Goal: Information Seeking & Learning: Learn about a topic

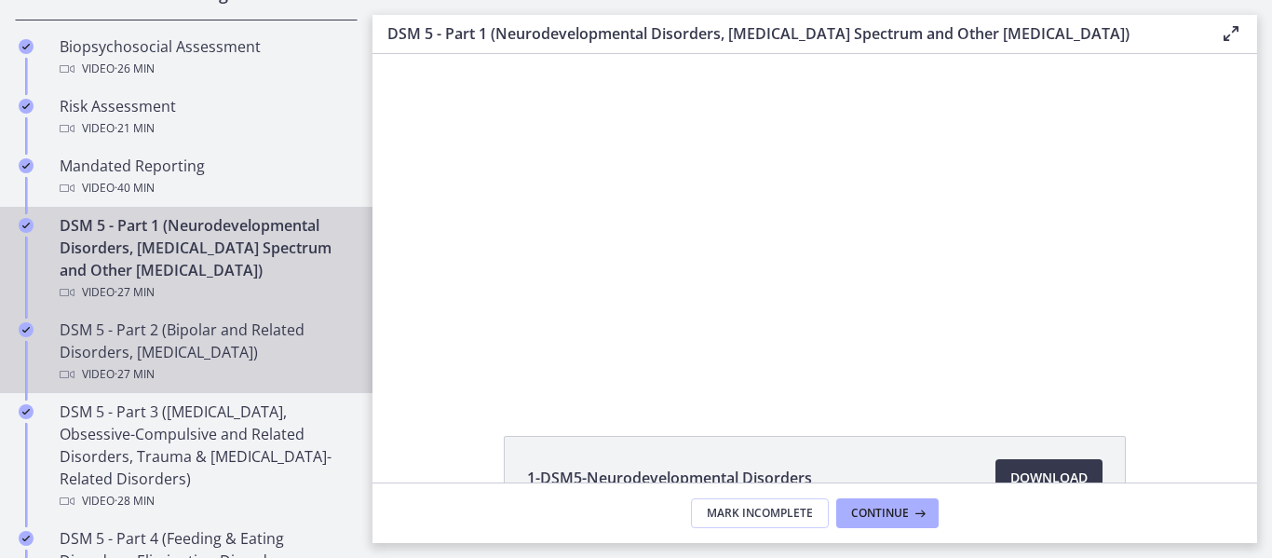
scroll to position [838, 0]
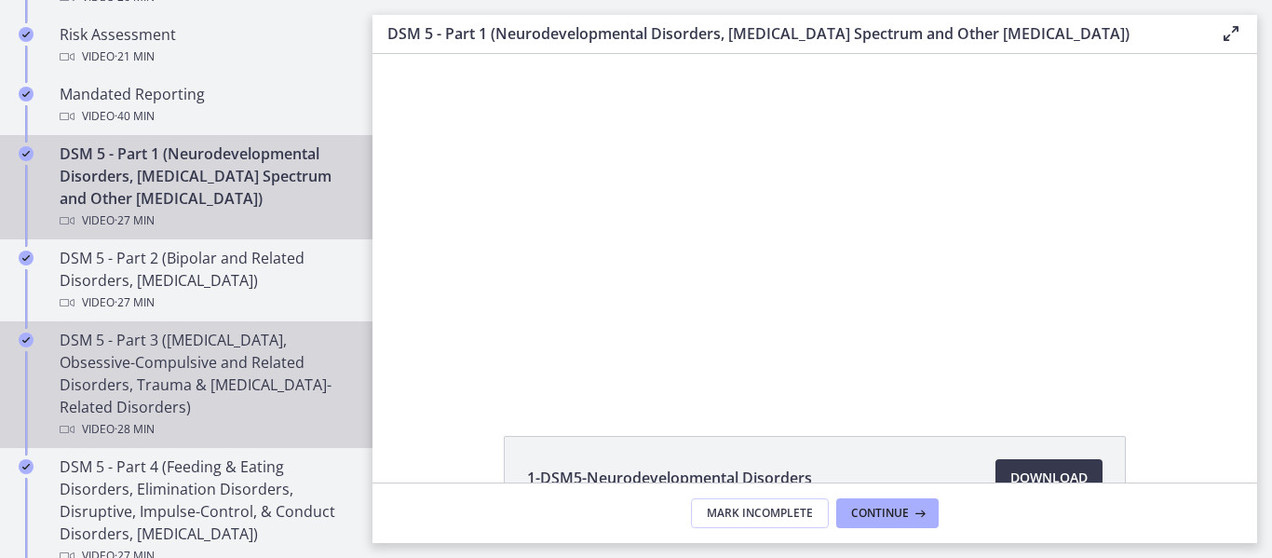
click at [201, 388] on div "DSM 5 - Part 3 ([MEDICAL_DATA], Obsessive-Compulsive and Related Disorders, Tra…" at bounding box center [205, 385] width 291 height 112
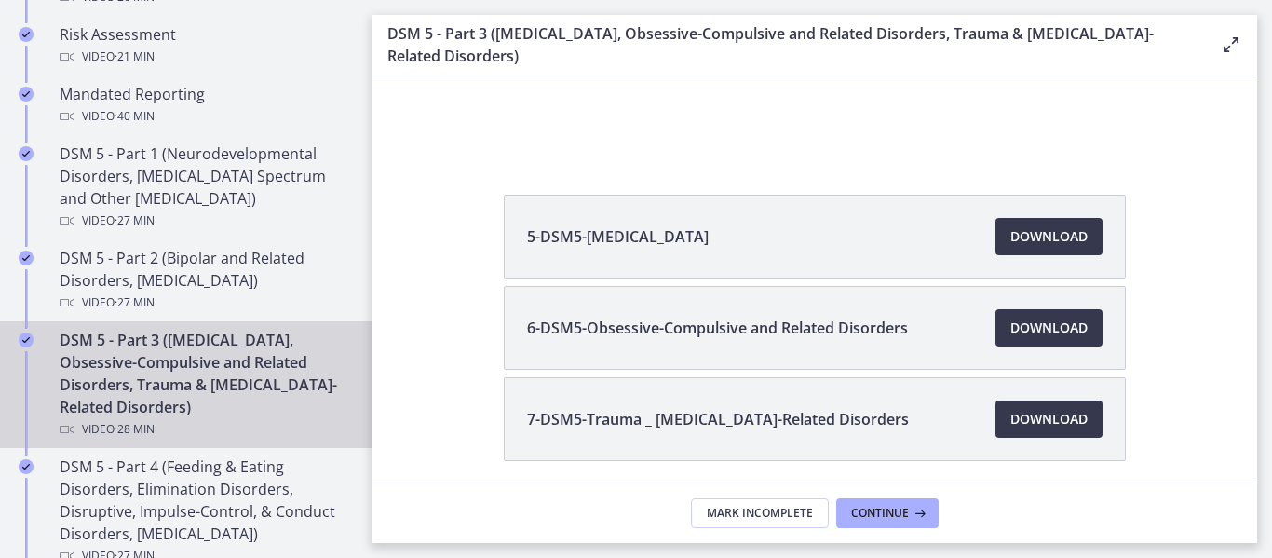
scroll to position [279, 0]
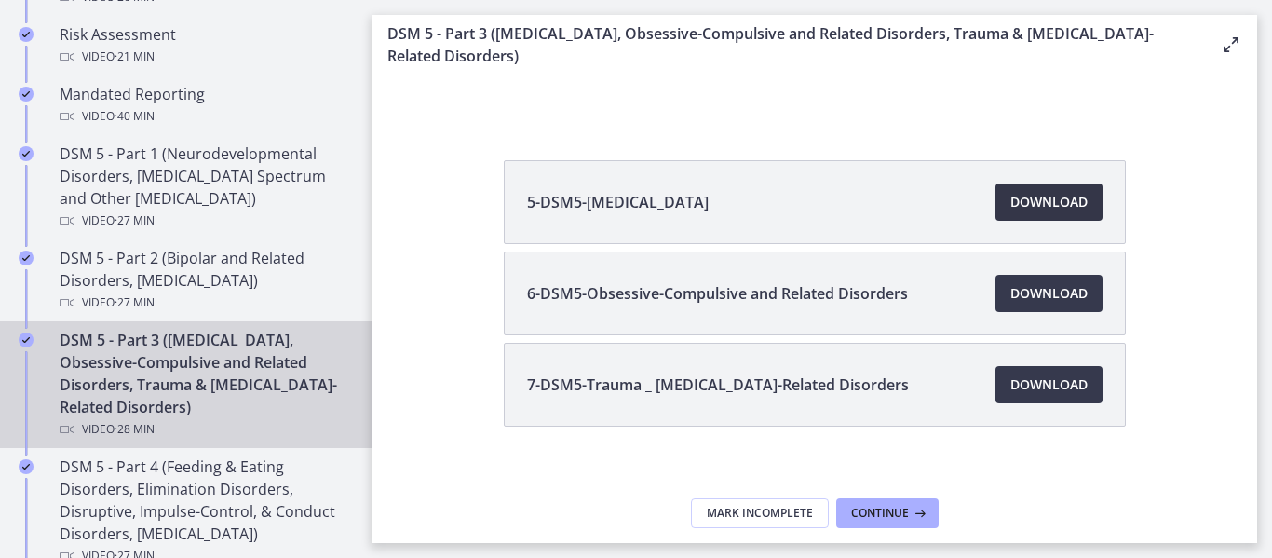
click at [1067, 196] on span "Download Opens in a new window" at bounding box center [1048, 202] width 77 height 22
click at [1038, 290] on span "Download Opens in a new window" at bounding box center [1048, 293] width 77 height 22
click at [1024, 387] on span "Download Opens in a new window" at bounding box center [1048, 384] width 77 height 22
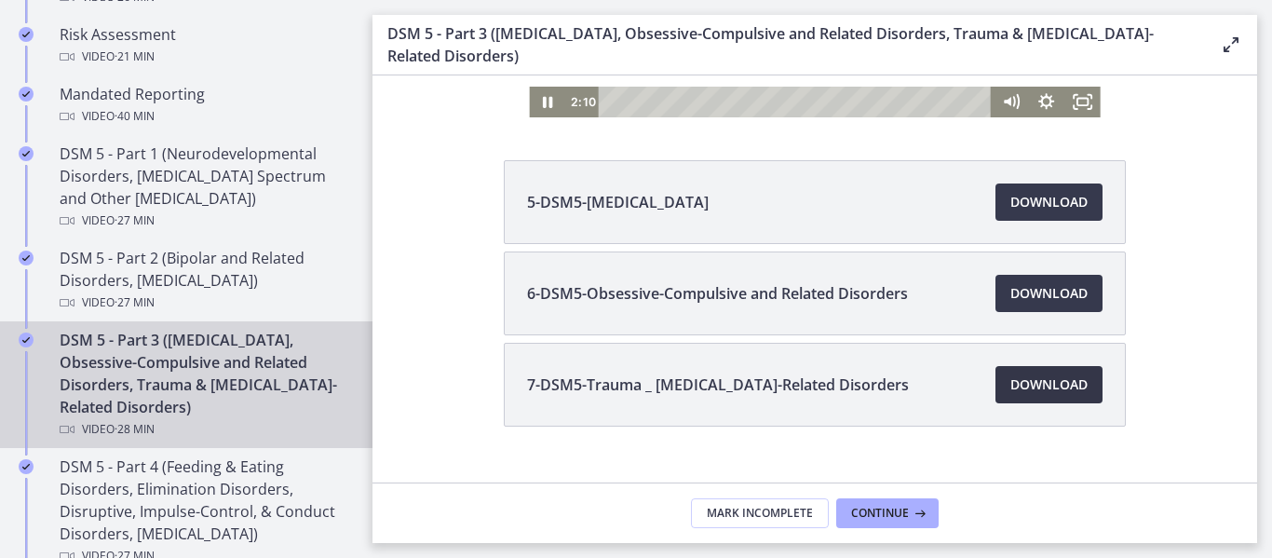
scroll to position [0, 0]
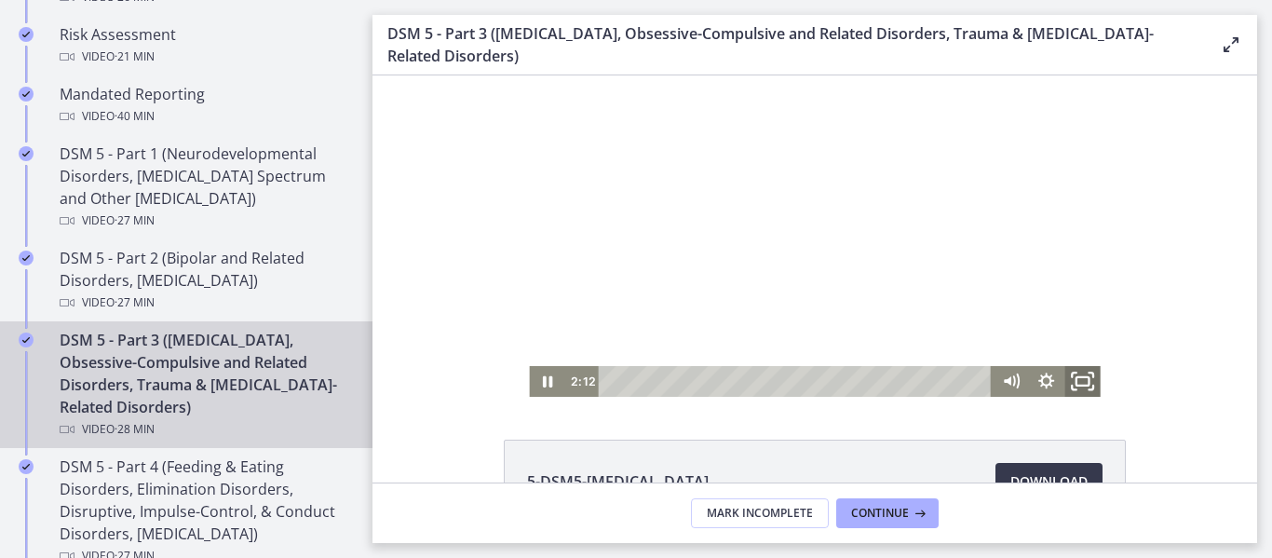
click at [1077, 385] on rect "Fullscreen" at bounding box center [1083, 381] width 13 height 8
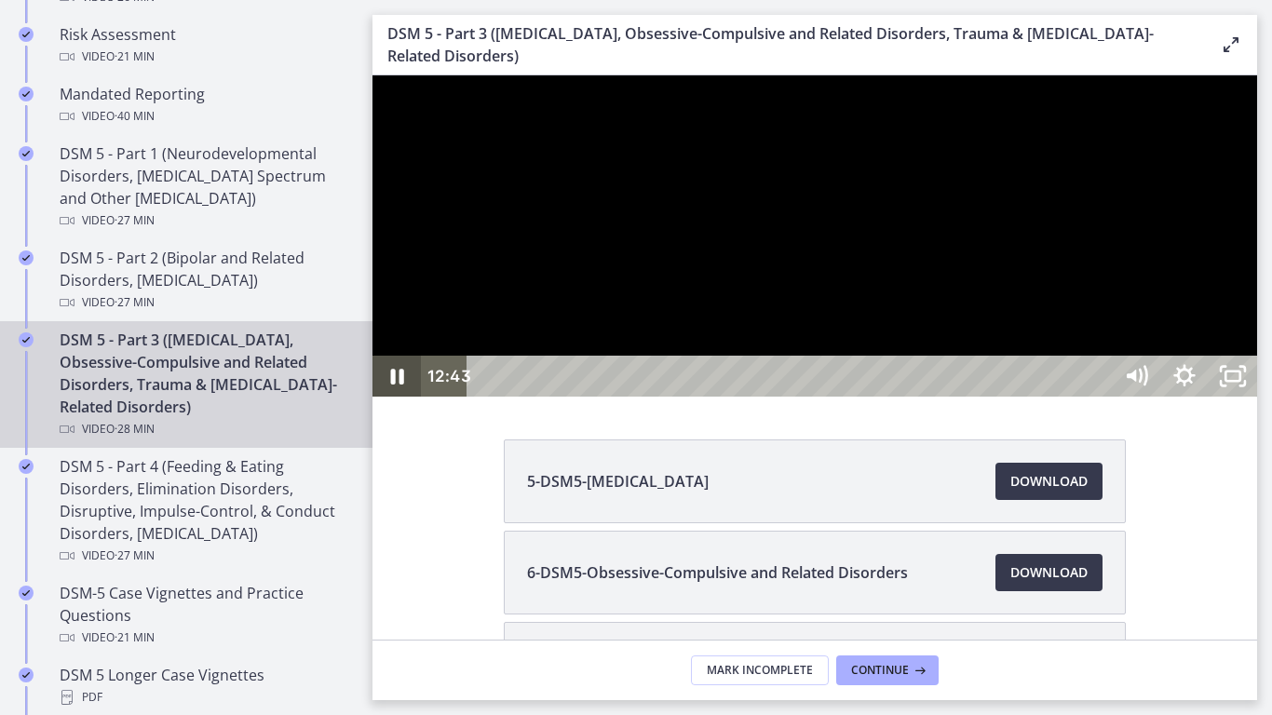
click at [392, 385] on icon "Pause" at bounding box center [397, 377] width 13 height 16
click at [408, 401] on icon "Play Video" at bounding box center [399, 376] width 58 height 49
click at [389, 397] on icon "Pause" at bounding box center [397, 376] width 48 height 41
click at [396, 397] on icon "Play Video" at bounding box center [398, 376] width 48 height 41
click at [605, 352] on div at bounding box center [815, 235] width 885 height 321
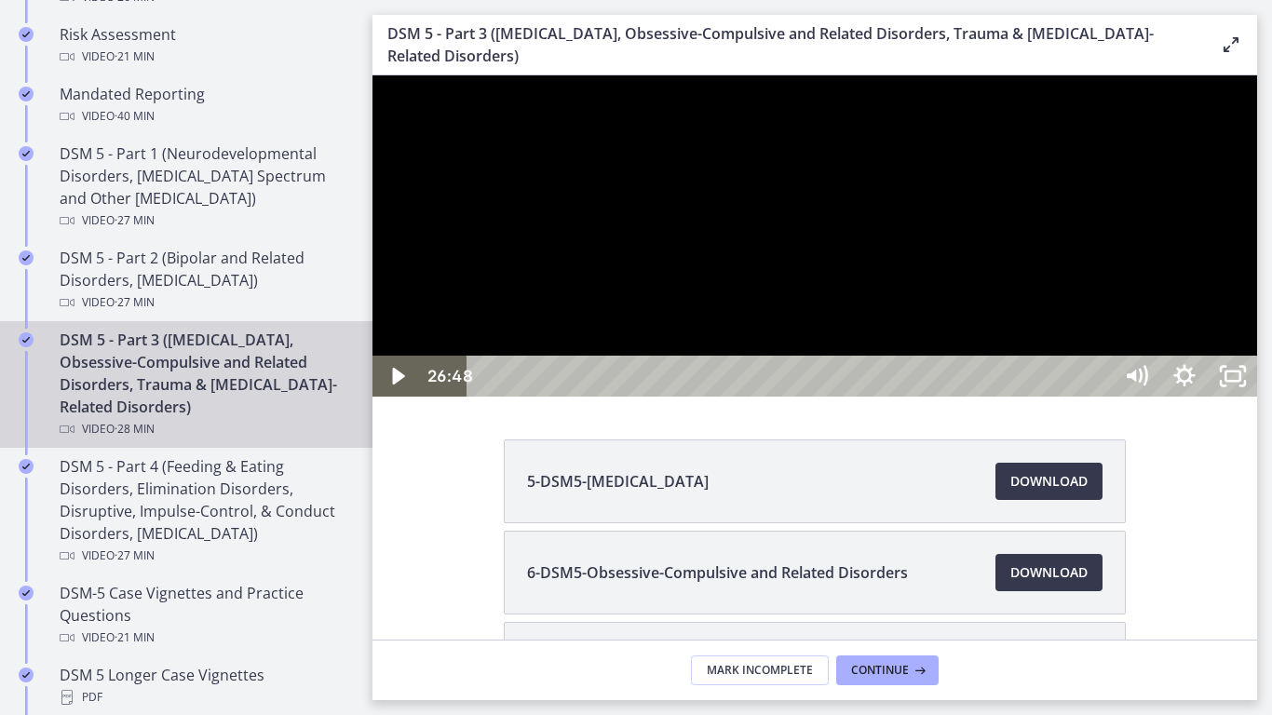
click at [611, 352] on div at bounding box center [815, 235] width 885 height 321
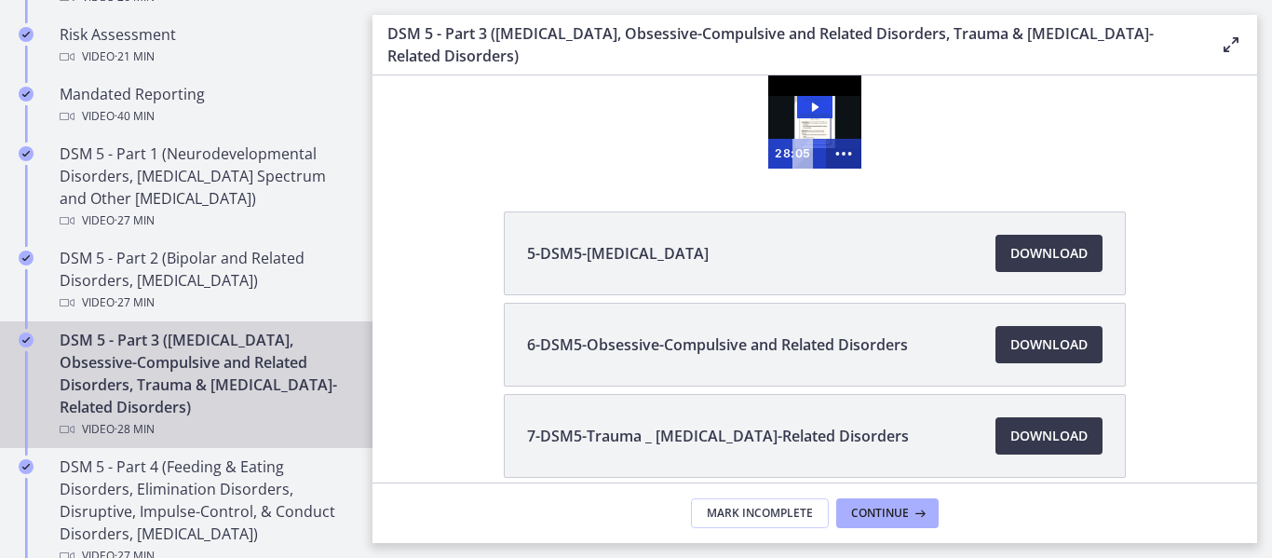
click at [848, 154] on circle "Show more buttons" at bounding box center [850, 154] width 4 height 4
click at [812, 153] on icon "Fullscreen" at bounding box center [808, 154] width 35 height 30
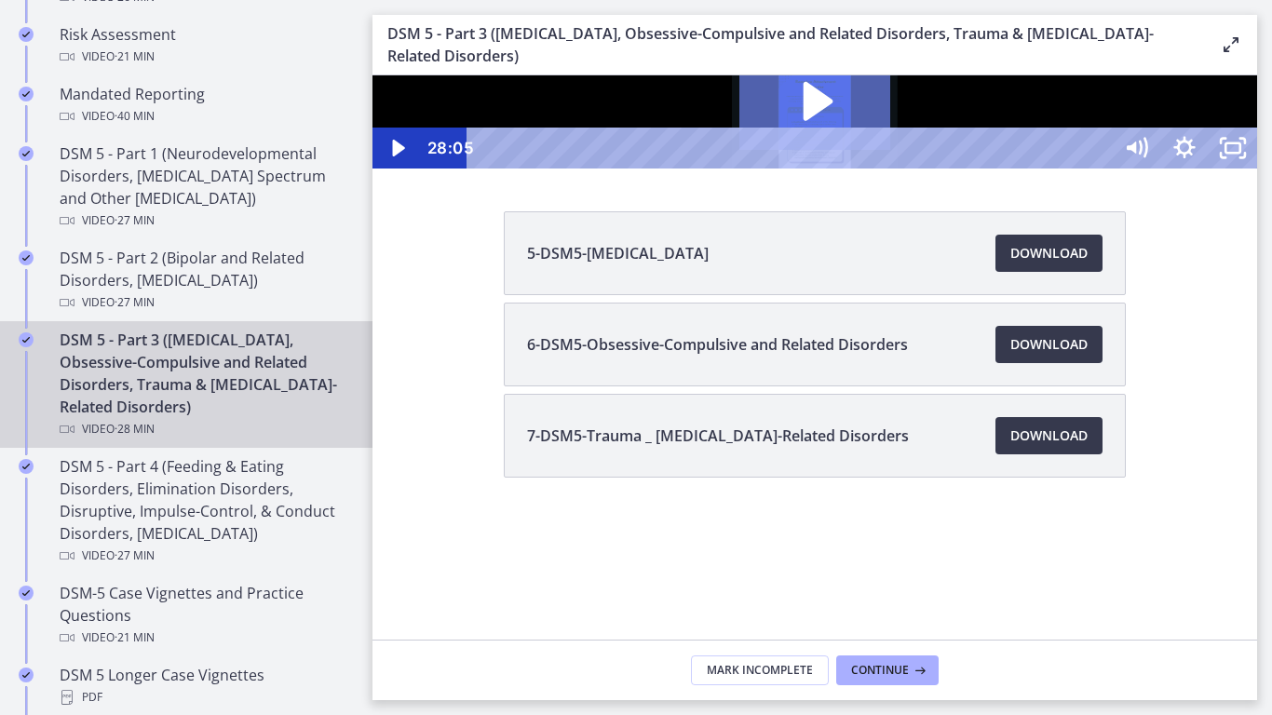
click at [891, 150] on icon "Play Video: cmsebl44lpnc72iv6u00.mp4" at bounding box center [815, 101] width 152 height 97
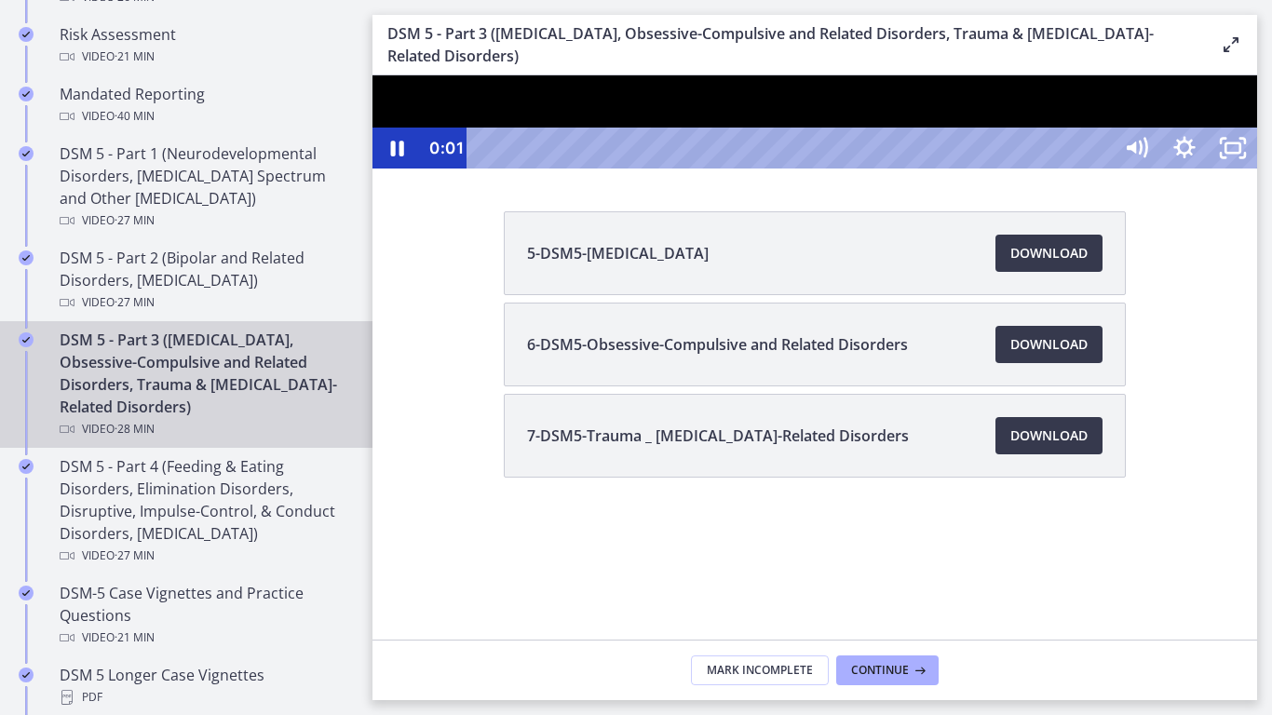
click at [1257, 169] on div at bounding box center [815, 121] width 885 height 93
click at [403, 169] on icon "Play Video" at bounding box center [398, 148] width 48 height 41
click at [1101, 169] on div "20:18" at bounding box center [793, 148] width 616 height 41
click at [1101, 169] on div "21:47" at bounding box center [793, 148] width 616 height 41
click at [1101, 169] on div "22:11" at bounding box center [793, 148] width 616 height 41
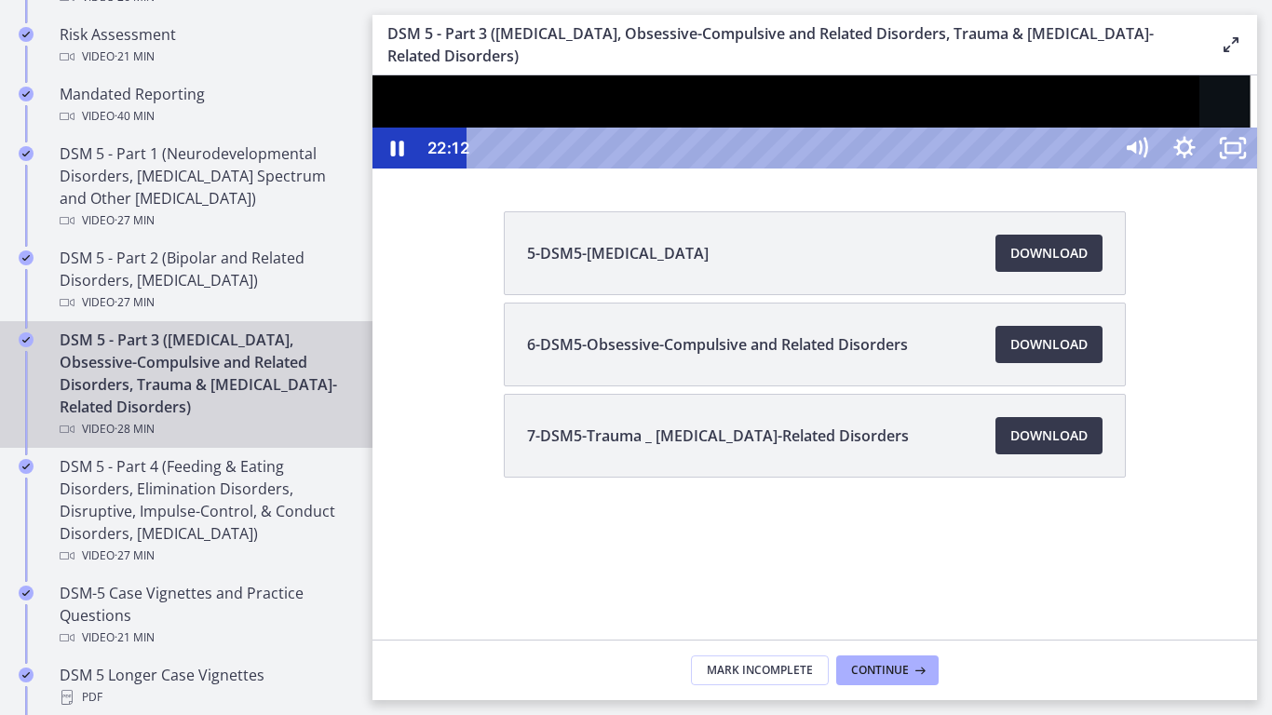
click at [1101, 169] on div "22:38" at bounding box center [793, 148] width 616 height 41
click at [1101, 169] on div "23:23" at bounding box center [793, 148] width 616 height 41
click at [1101, 169] on div "22:58" at bounding box center [793, 148] width 616 height 41
click at [1101, 169] on div "22:28" at bounding box center [793, 148] width 616 height 41
click at [1101, 169] on div "24:10" at bounding box center [793, 148] width 616 height 41
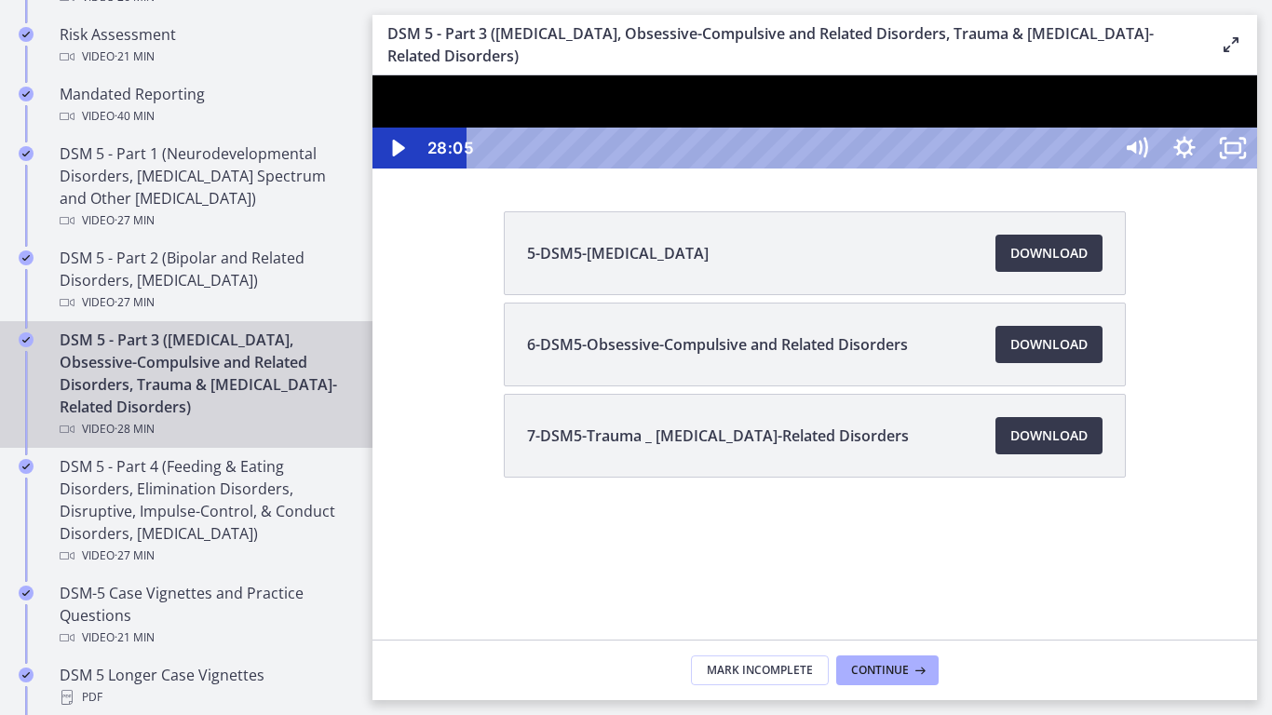
click at [866, 169] on div at bounding box center [815, 121] width 885 height 93
click at [634, 169] on div at bounding box center [815, 121] width 885 height 93
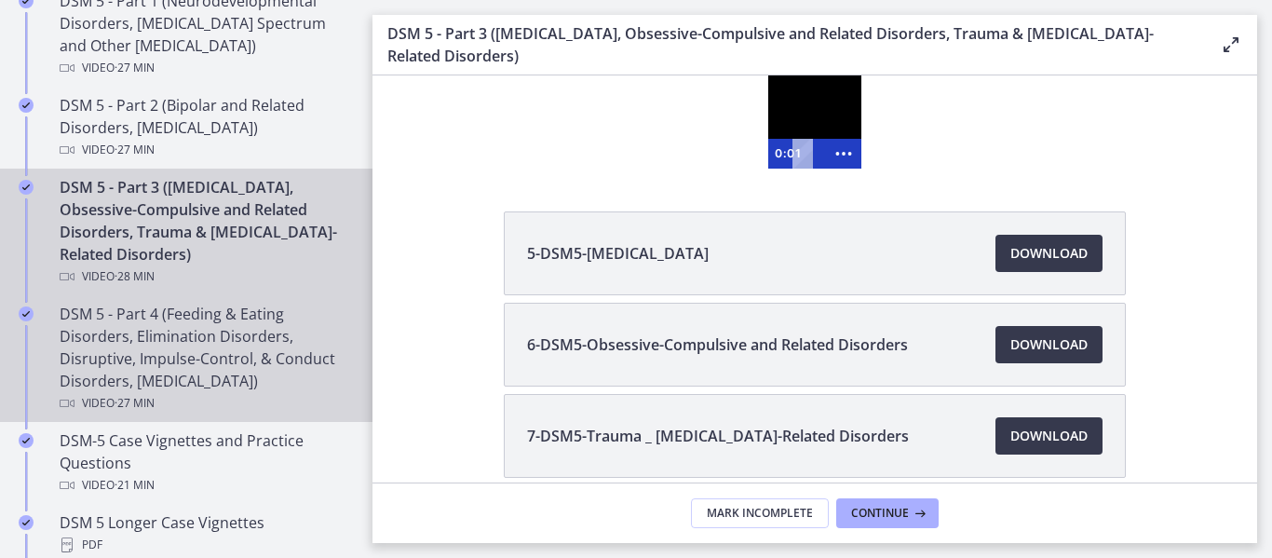
scroll to position [1024, 0]
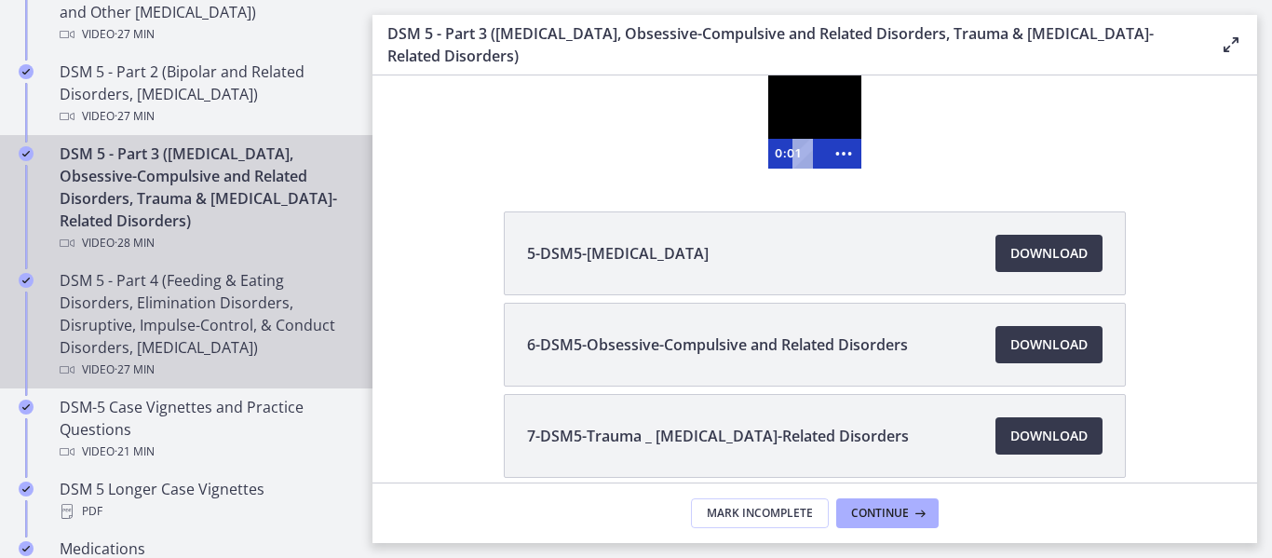
click at [211, 330] on div "DSM 5 - Part 4 (Feeding & Eating Disorders, Elimination Disorders, Disruptive, …" at bounding box center [205, 325] width 291 height 112
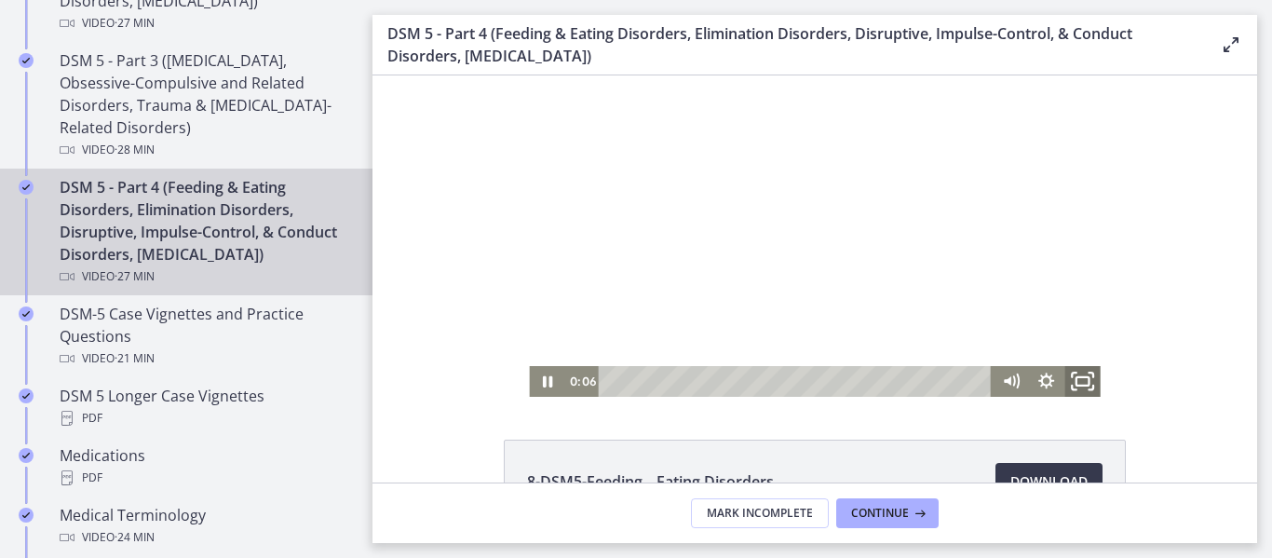
drag, startPoint x: 1076, startPoint y: 381, endPoint x: 1448, endPoint y: 568, distance: 416.9
click at [1076, 380] on icon "Fullscreen" at bounding box center [1083, 381] width 43 height 37
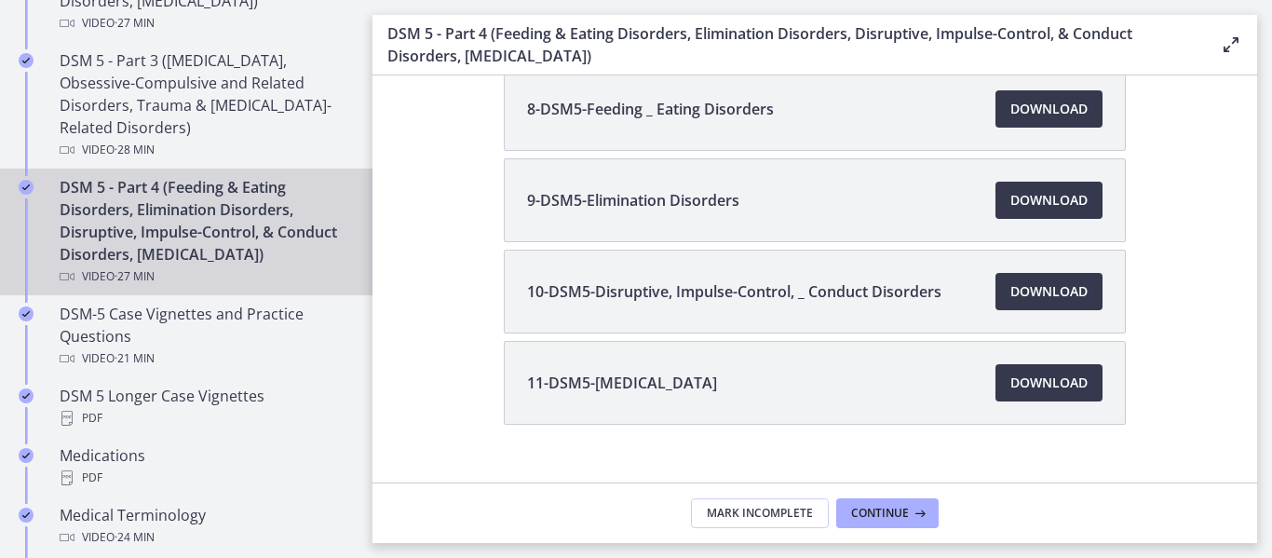
scroll to position [279, 0]
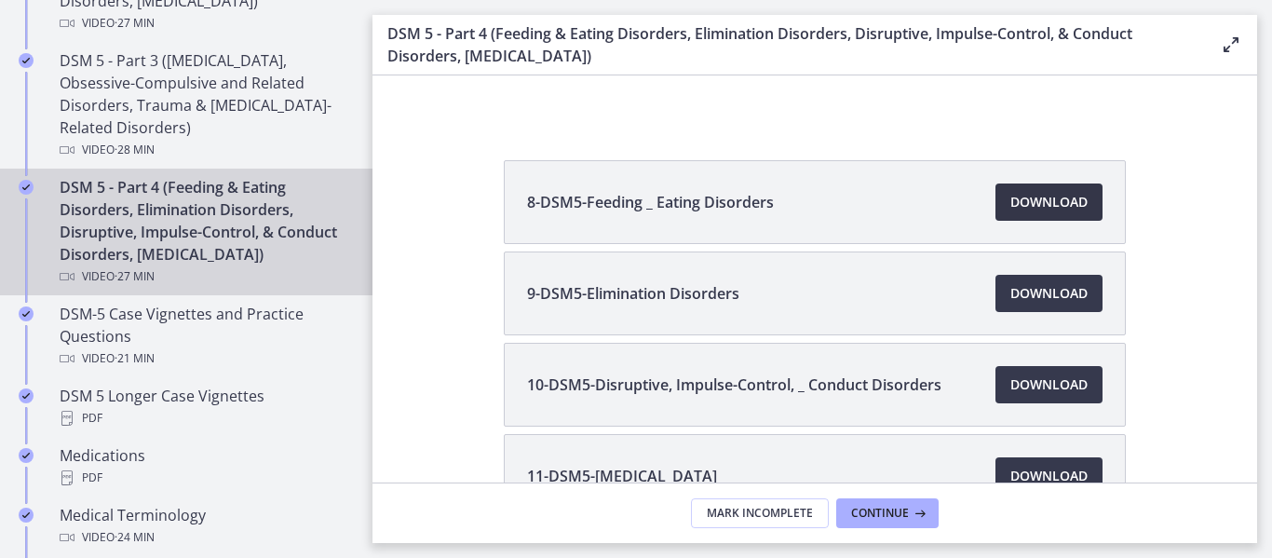
click at [1043, 210] on span "Download Opens in a new window" at bounding box center [1048, 202] width 77 height 22
click at [1022, 291] on span "Download Opens in a new window" at bounding box center [1048, 293] width 77 height 22
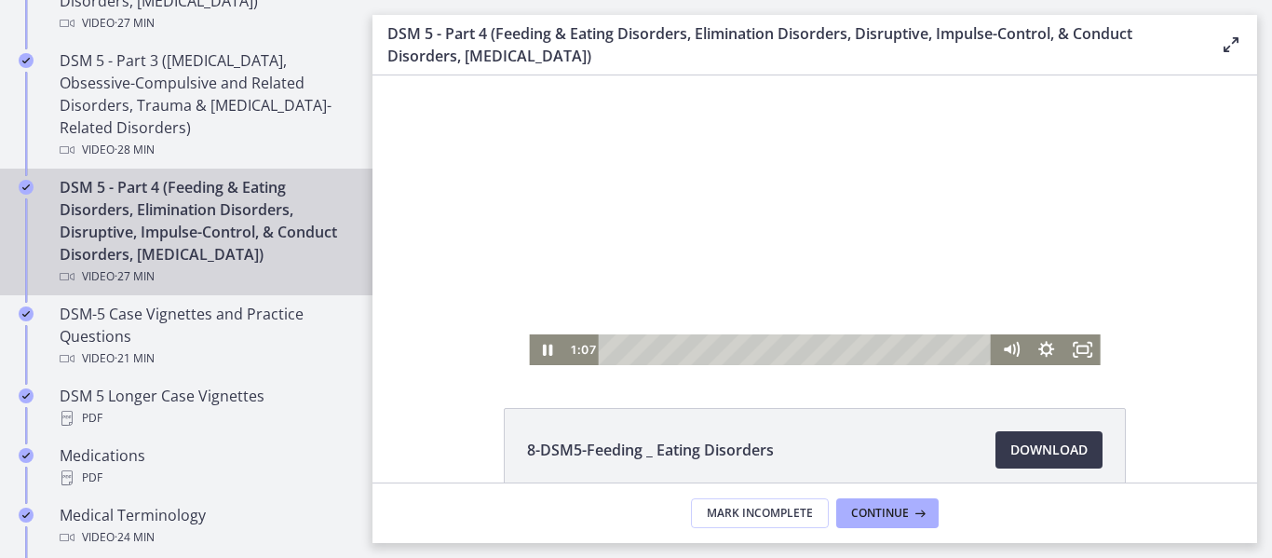
scroll to position [0, 0]
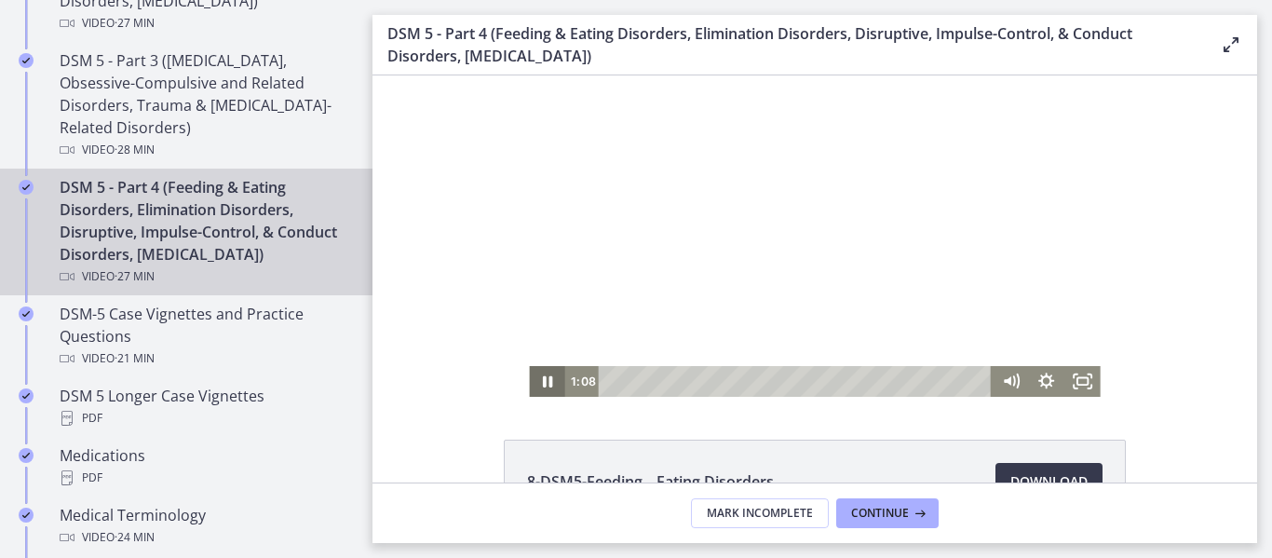
click at [540, 382] on icon "Pause" at bounding box center [546, 381] width 35 height 31
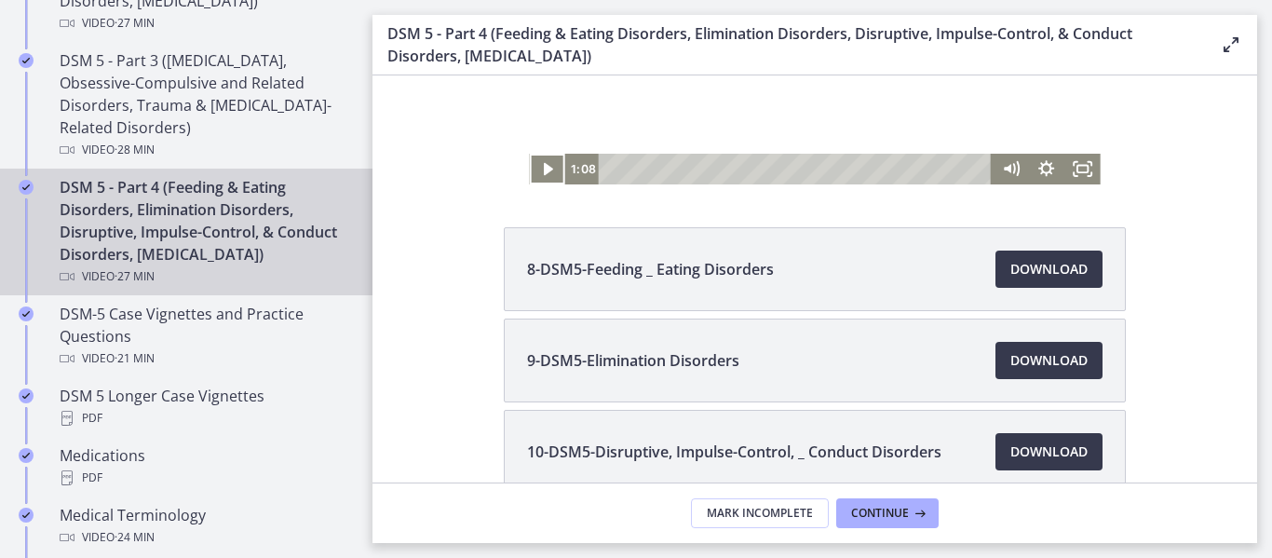
scroll to position [279, 0]
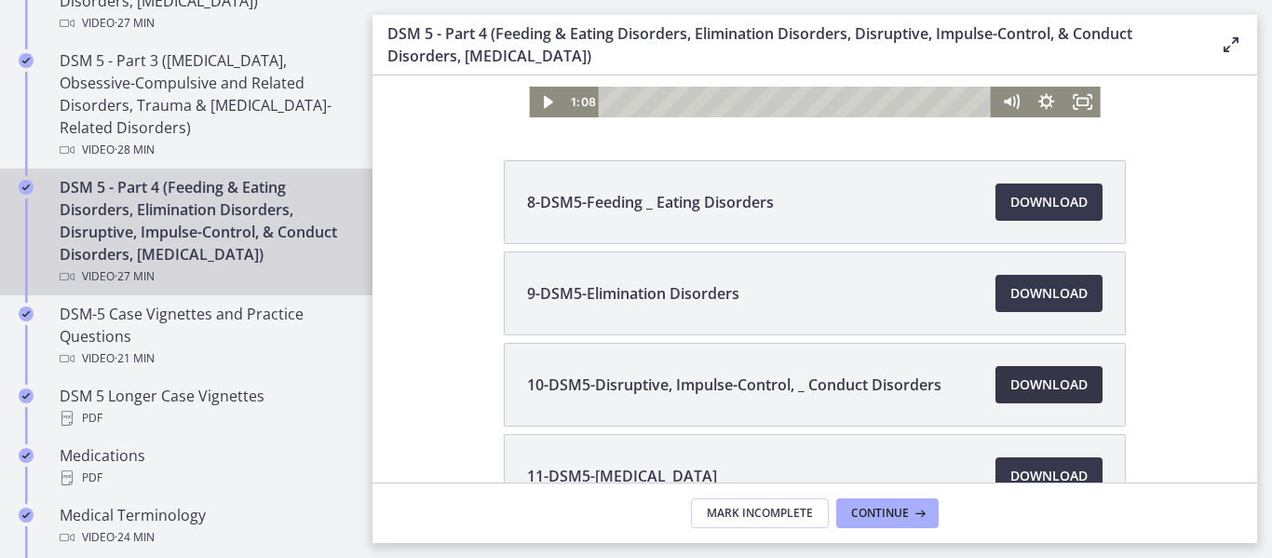
click at [1035, 385] on span "Download Opens in a new window" at bounding box center [1048, 384] width 77 height 22
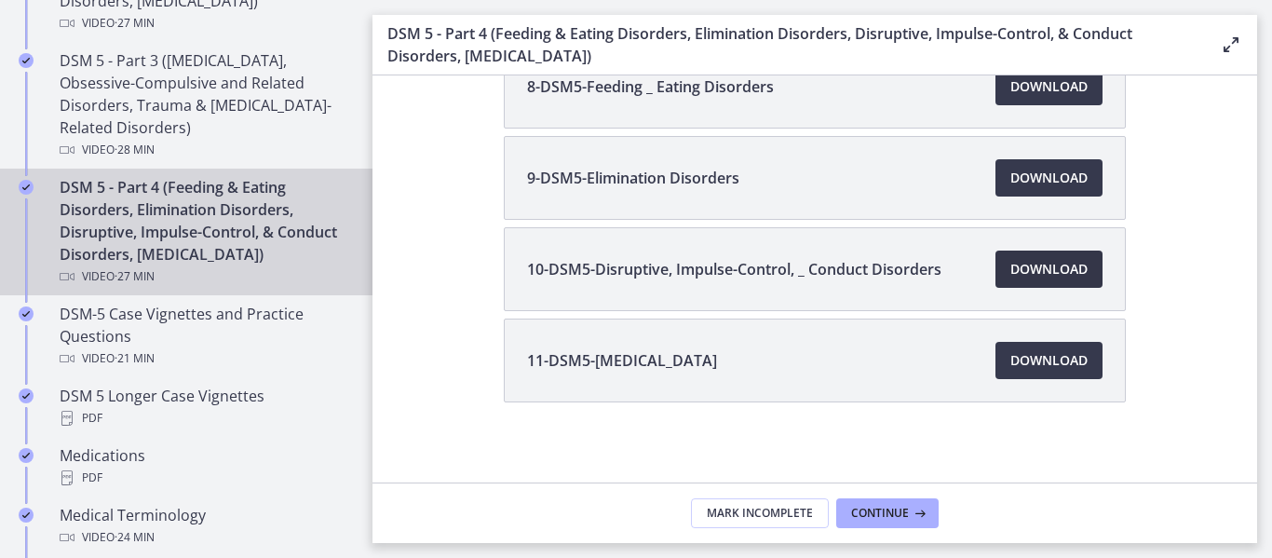
scroll to position [404, 0]
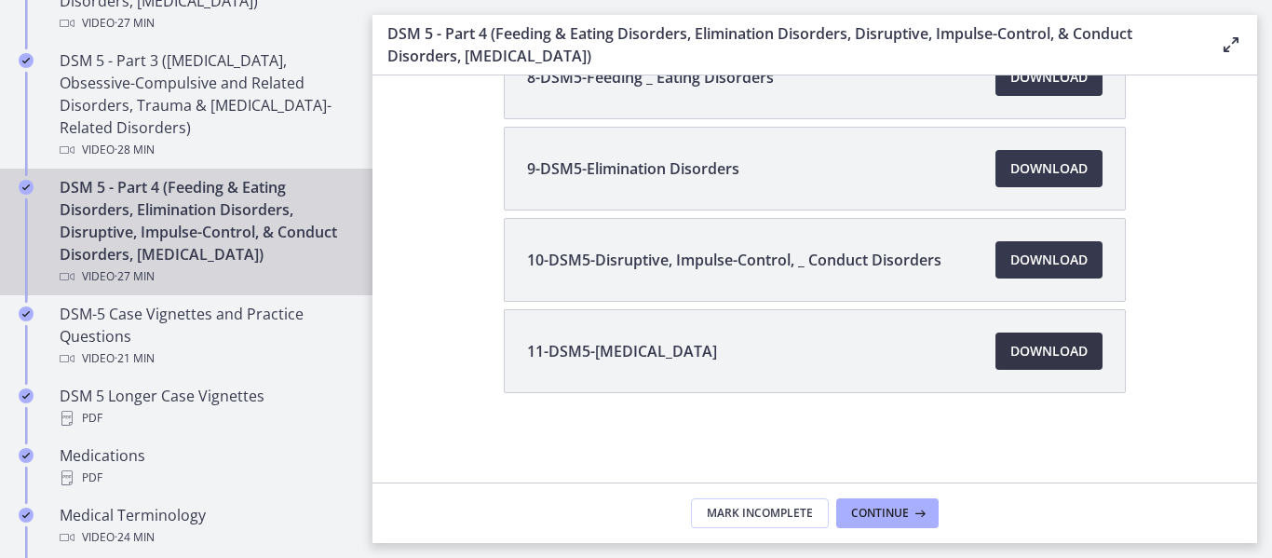
click at [1050, 351] on span "Download Opens in a new window" at bounding box center [1048, 351] width 77 height 22
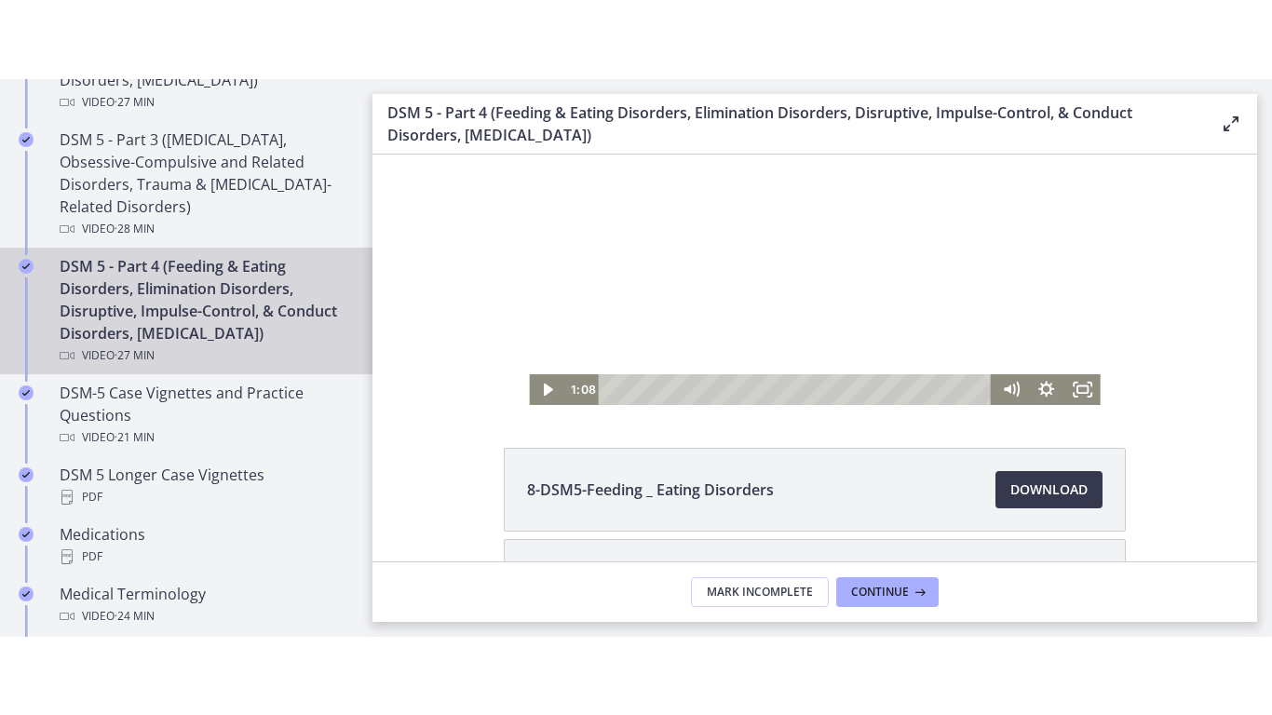
scroll to position [43, 0]
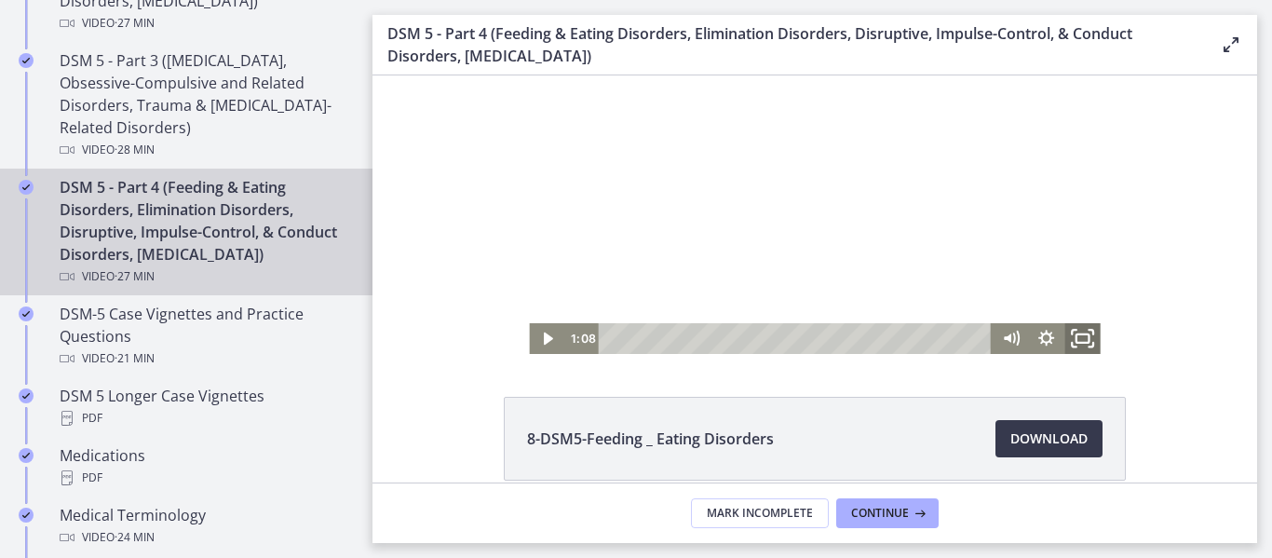
click at [1077, 335] on rect "Fullscreen" at bounding box center [1083, 338] width 13 height 8
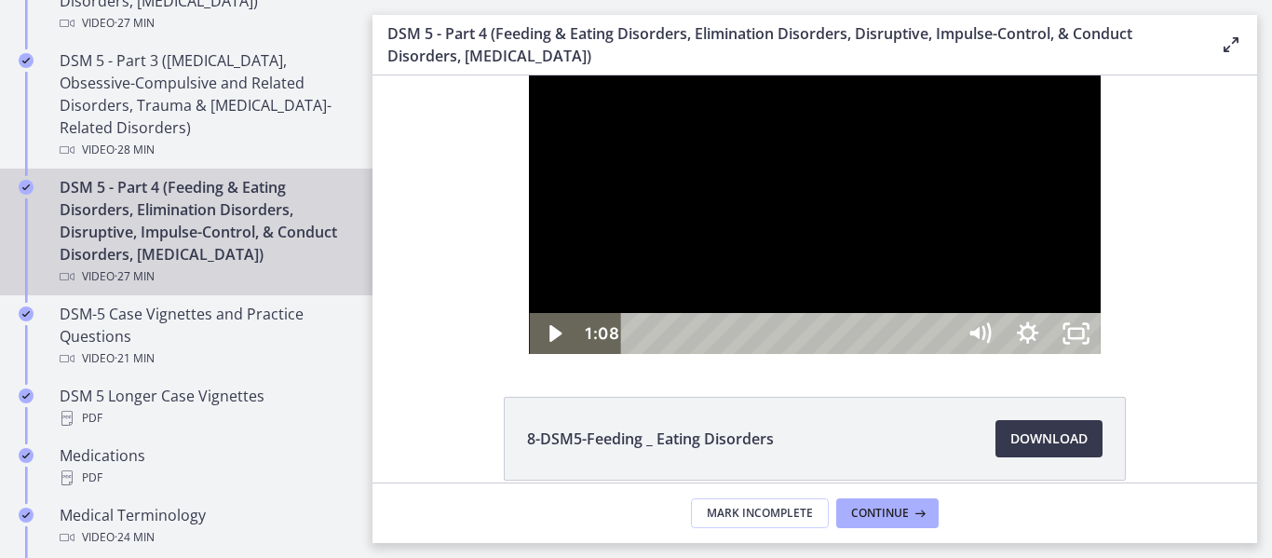
scroll to position [0, 0]
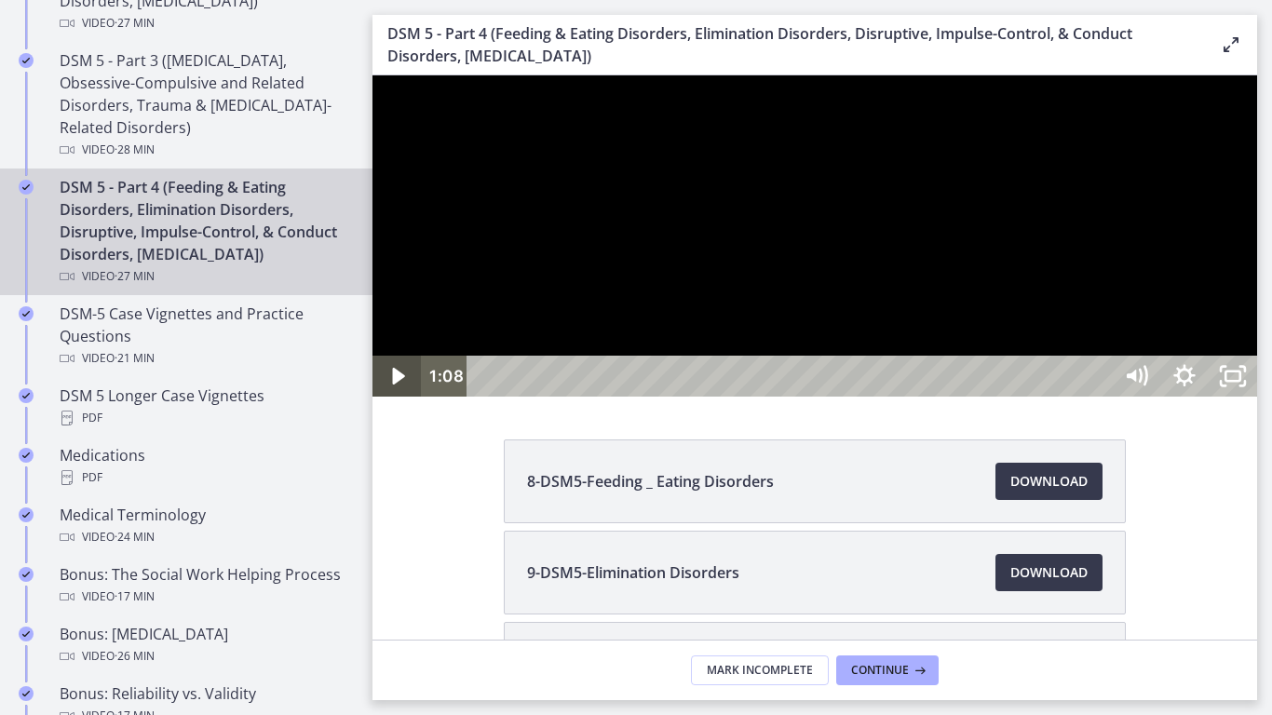
click at [395, 385] on icon "Play Video" at bounding box center [398, 376] width 12 height 17
drag, startPoint x: 436, startPoint y: 325, endPoint x: 455, endPoint y: 332, distance: 20.6
click at [445, 318] on div at bounding box center [815, 235] width 885 height 321
click at [519, 328] on div at bounding box center [815, 235] width 885 height 321
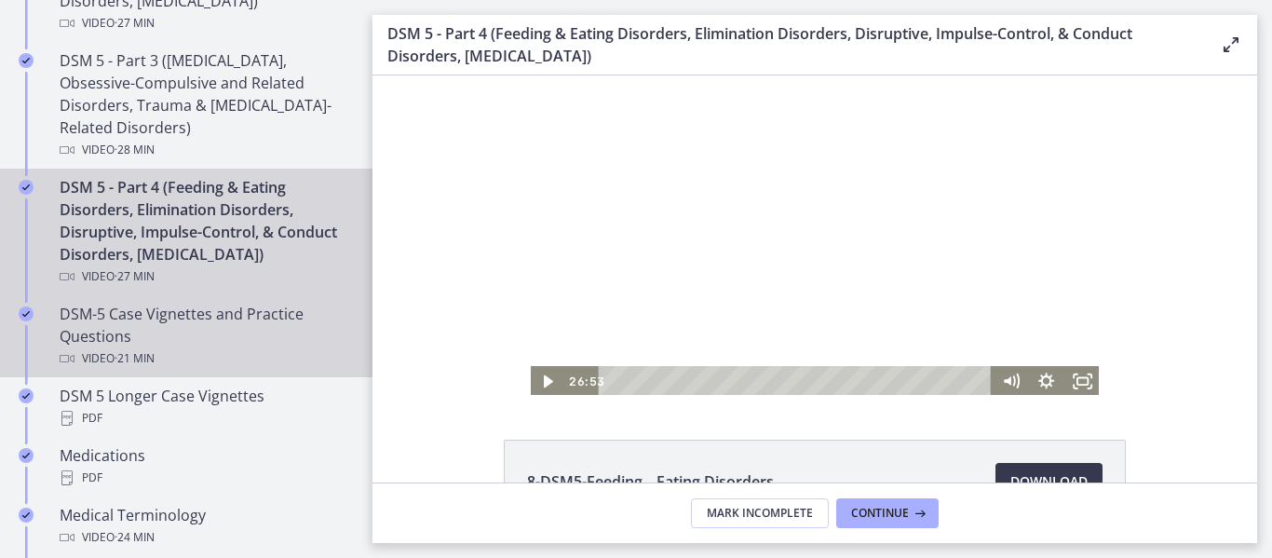
click at [195, 354] on div "DSM-5 Case Vignettes and Practice Questions Video · 21 min" at bounding box center [205, 336] width 291 height 67
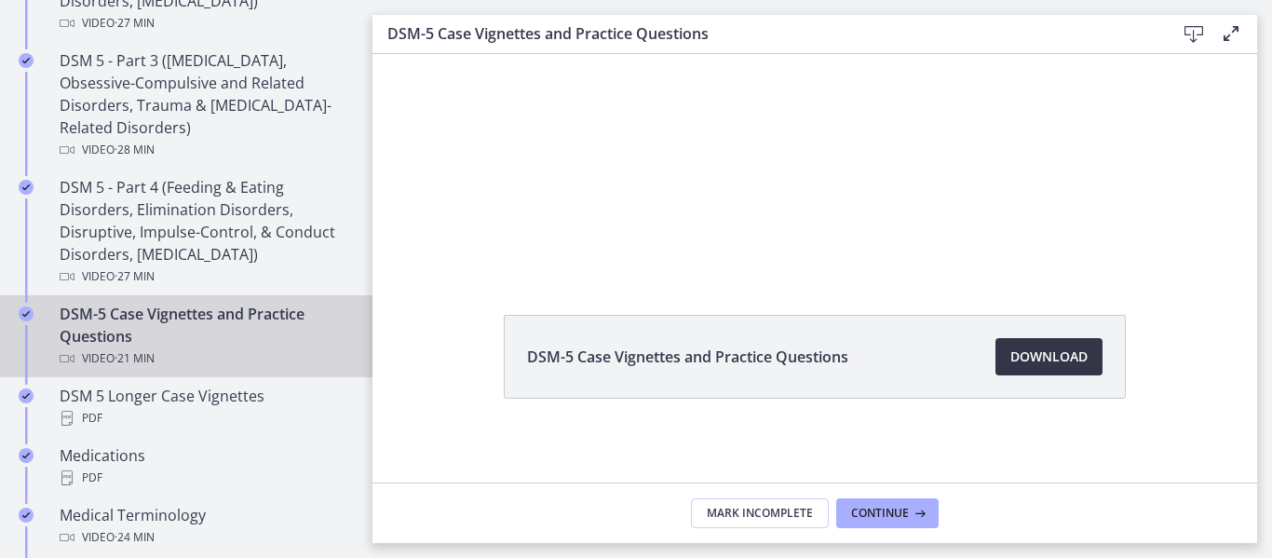
scroll to position [127, 0]
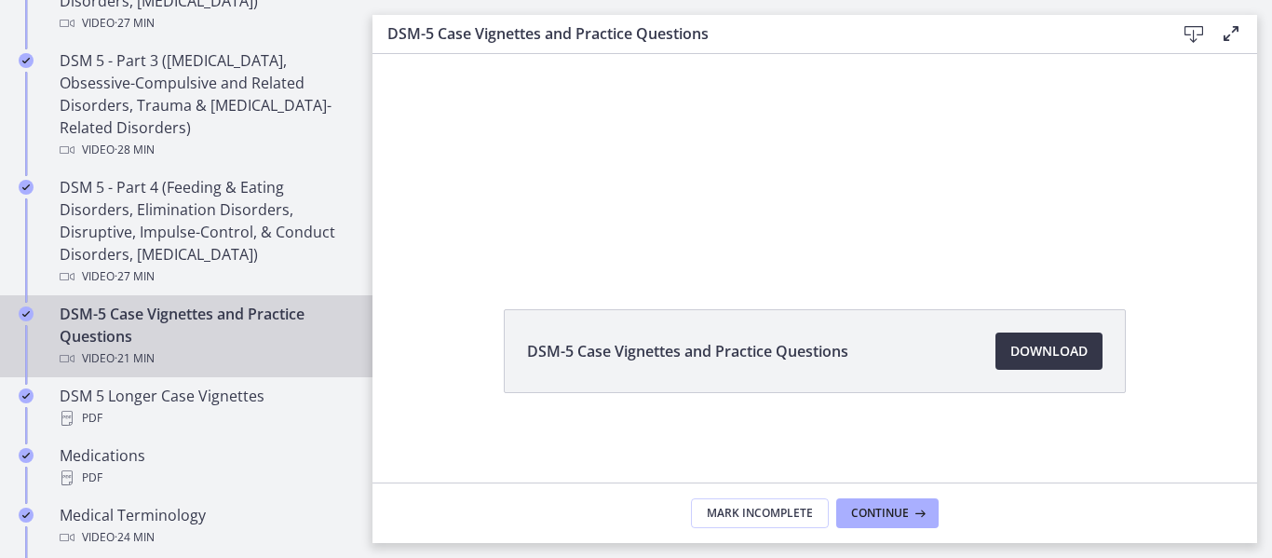
click at [1031, 356] on span "Download Opens in a new window" at bounding box center [1048, 351] width 77 height 22
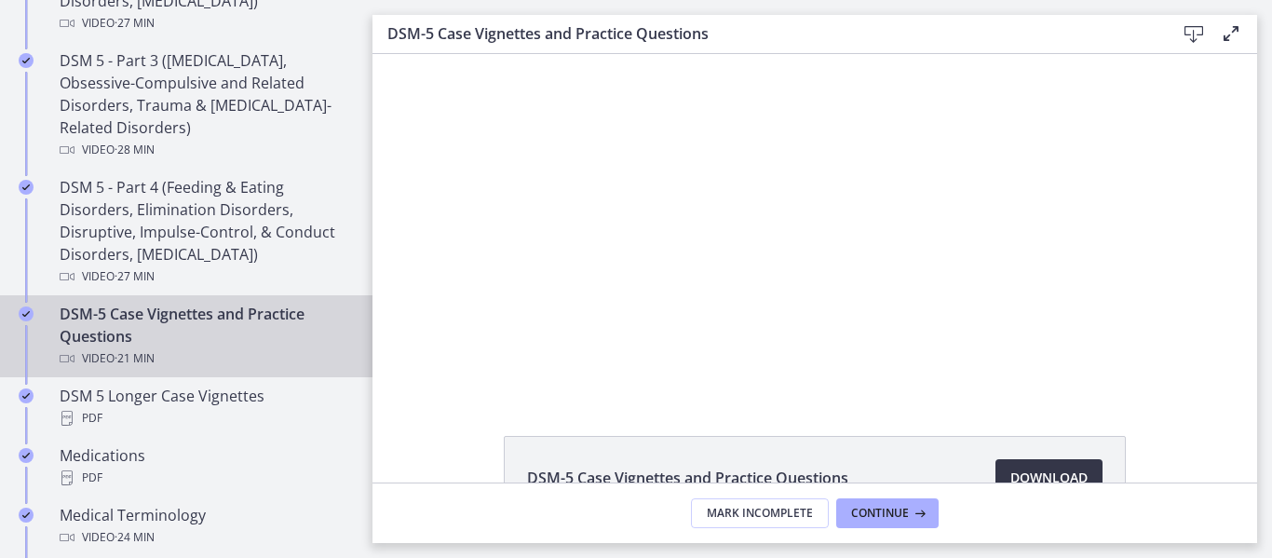
scroll to position [127, 0]
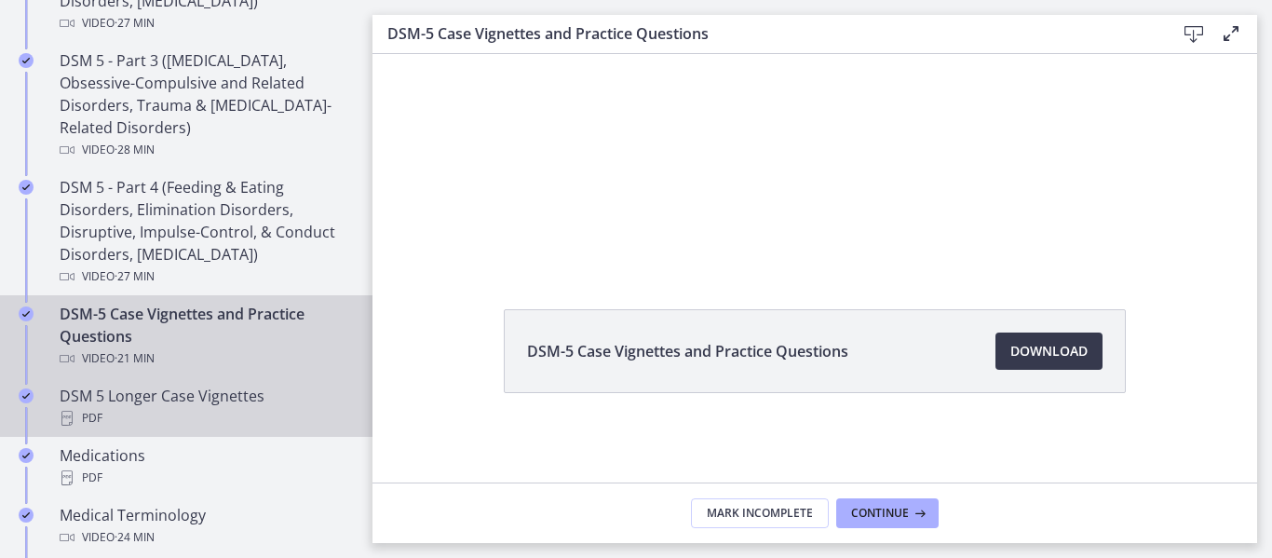
click at [263, 402] on div "DSM 5 Longer Case Vignettes PDF" at bounding box center [205, 407] width 291 height 45
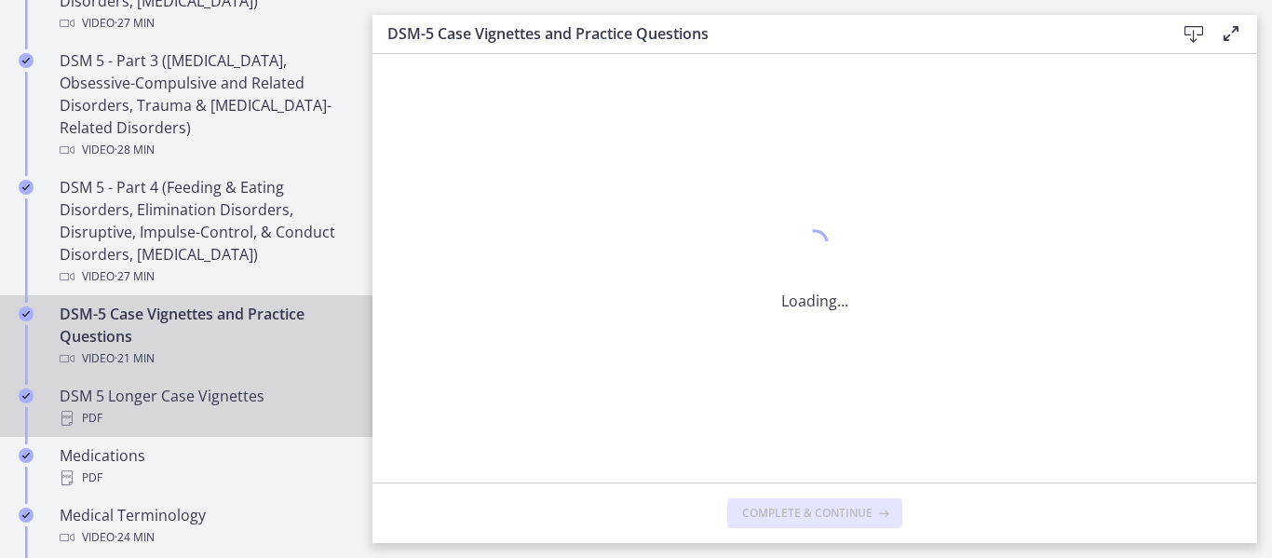
scroll to position [0, 0]
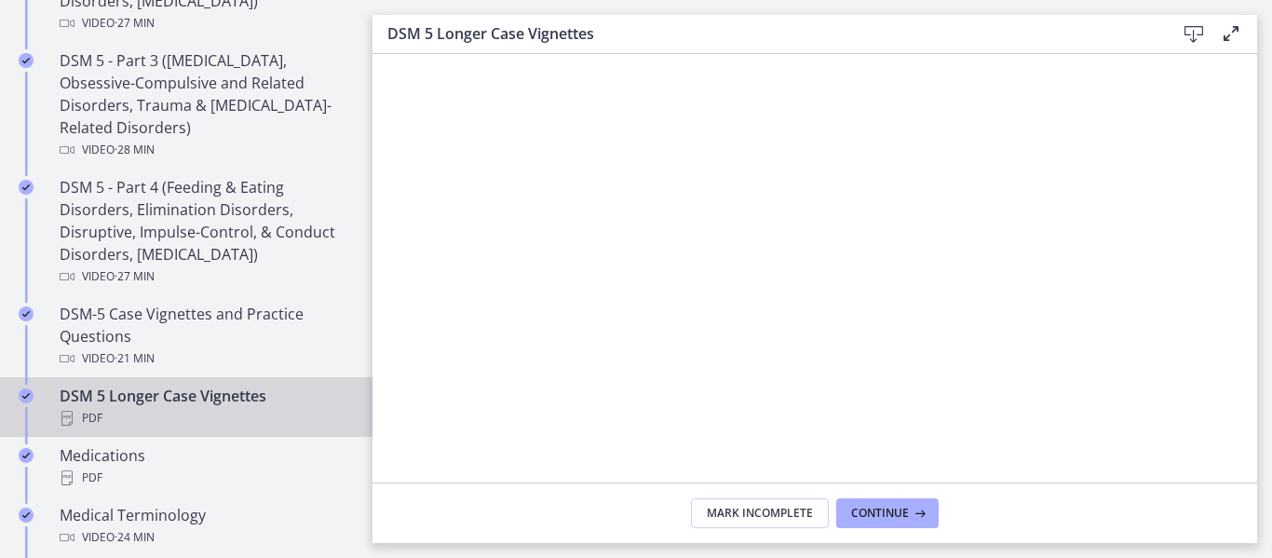
click at [1198, 31] on icon at bounding box center [1194, 34] width 22 height 22
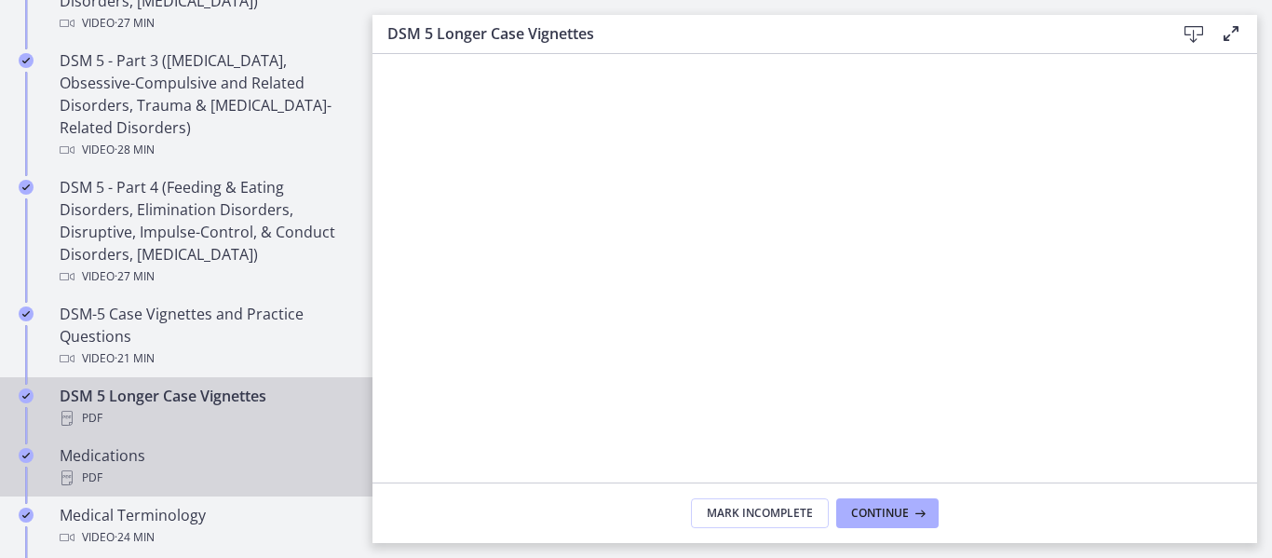
click at [192, 472] on div "PDF" at bounding box center [205, 478] width 291 height 22
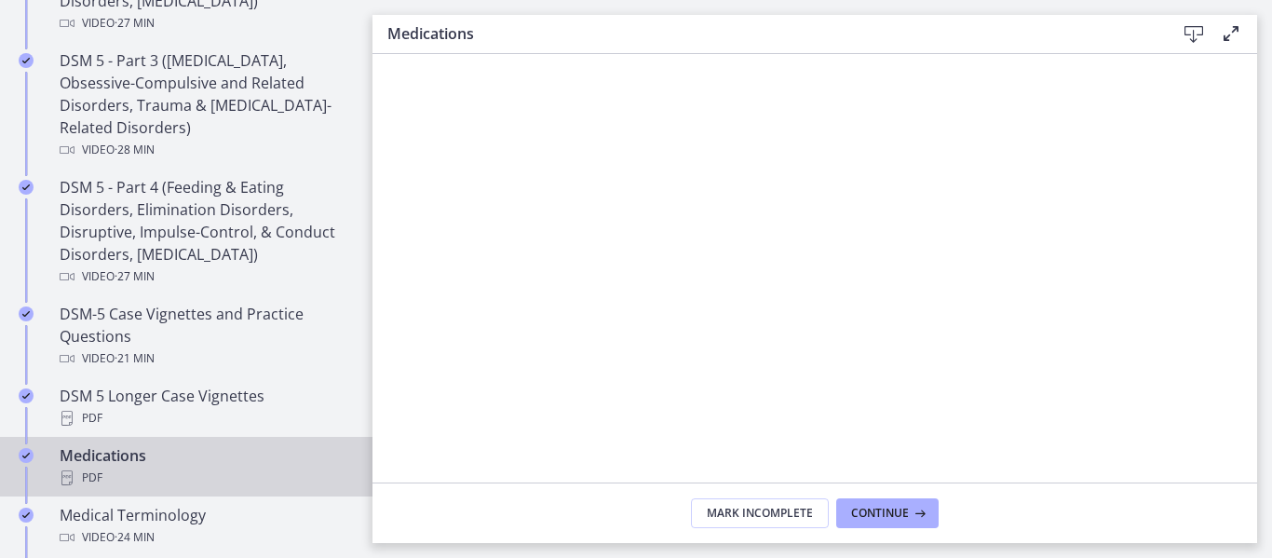
click at [1199, 33] on icon at bounding box center [1194, 34] width 22 height 22
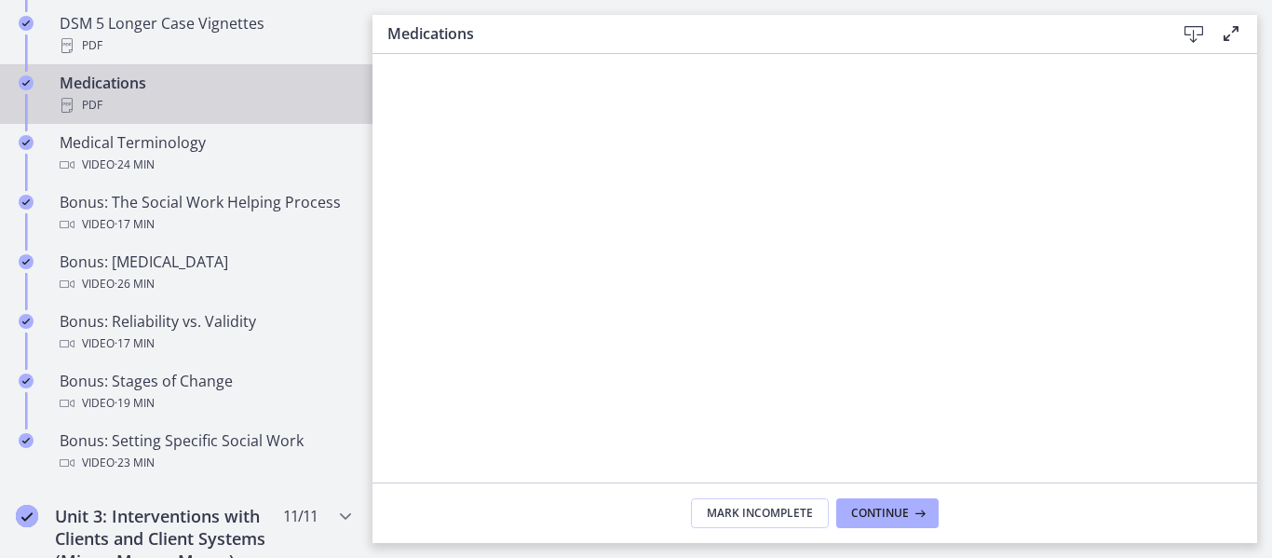
scroll to position [1397, 0]
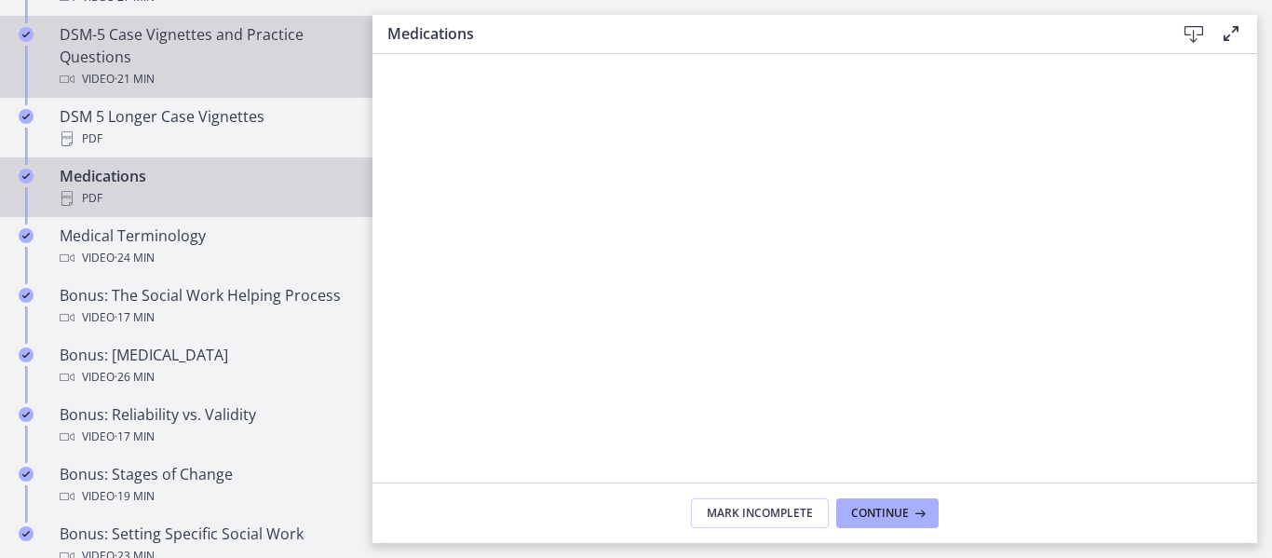
click at [176, 47] on div "DSM-5 Case Vignettes and Practice Questions Video · 21 min" at bounding box center [205, 56] width 291 height 67
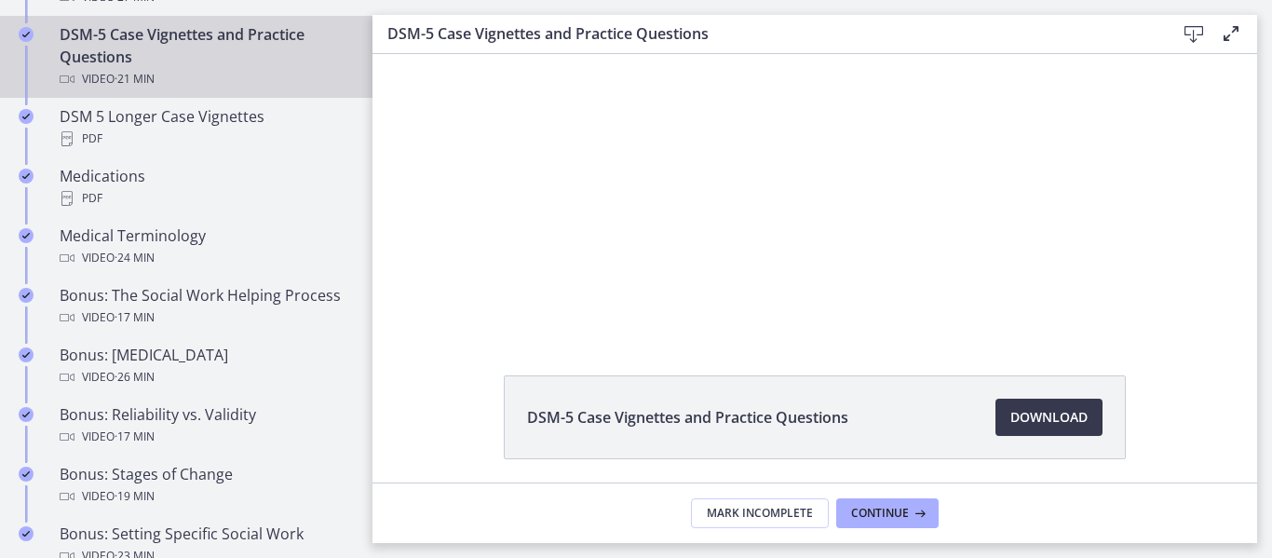
scroll to position [93, 0]
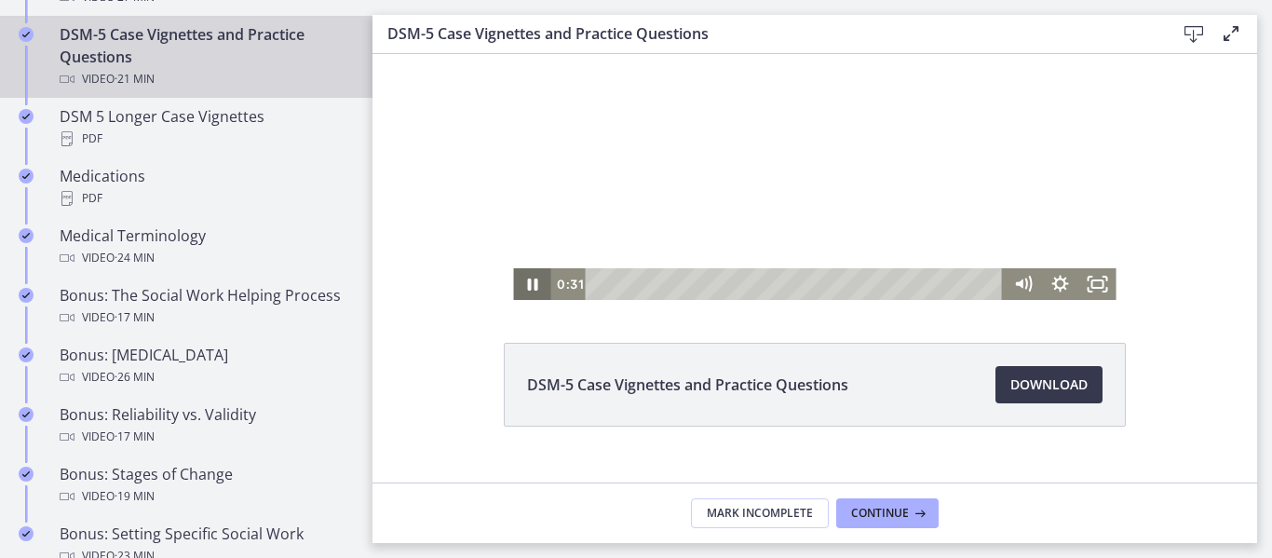
click at [527, 281] on icon "Pause" at bounding box center [532, 284] width 10 height 12
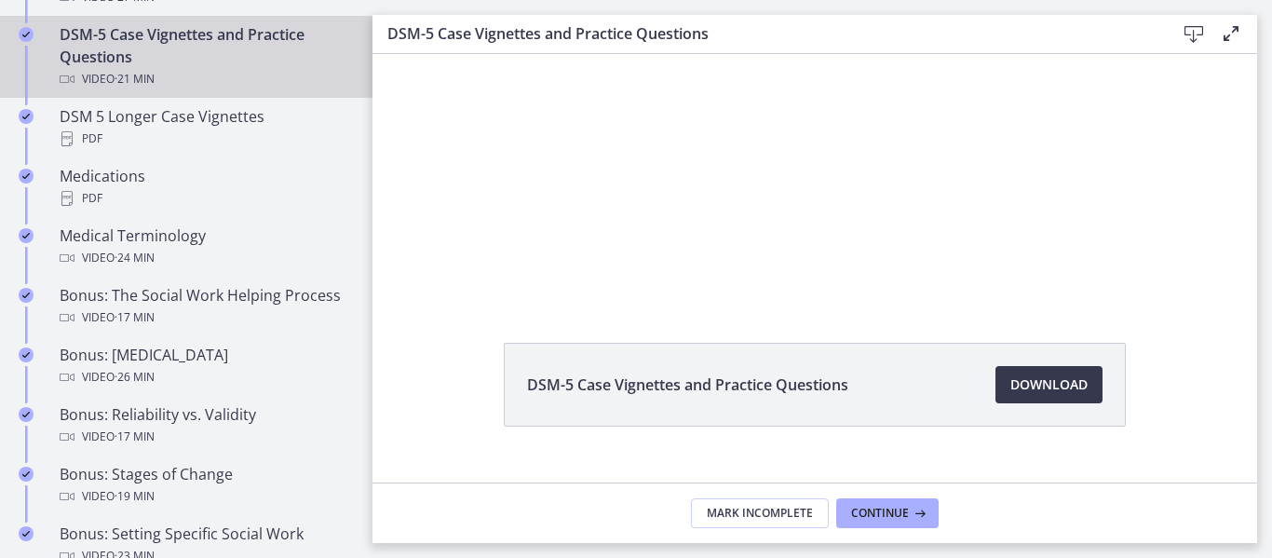
scroll to position [0, 0]
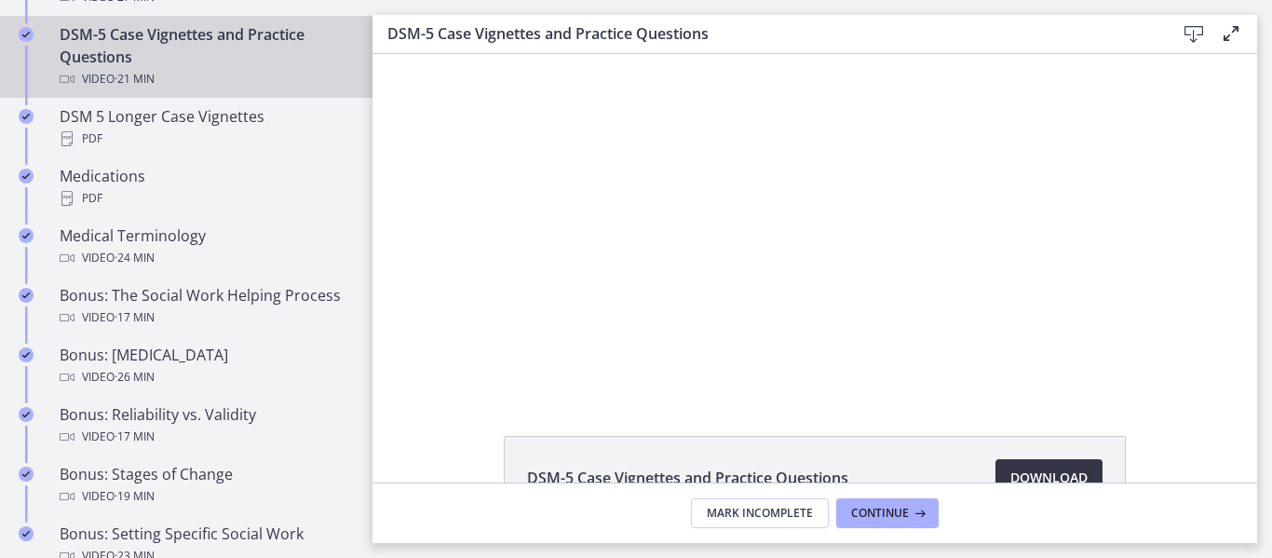
click at [1026, 475] on span "Download Opens in a new window" at bounding box center [1048, 478] width 77 height 22
